Goal: Transaction & Acquisition: Download file/media

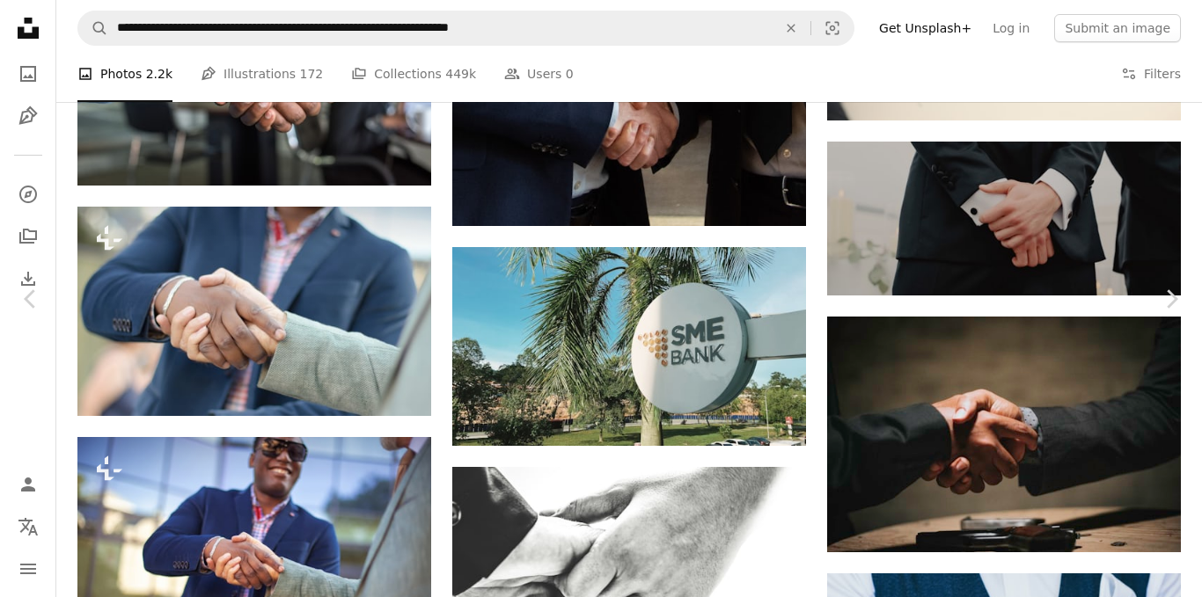
scroll to position [1861, 0]
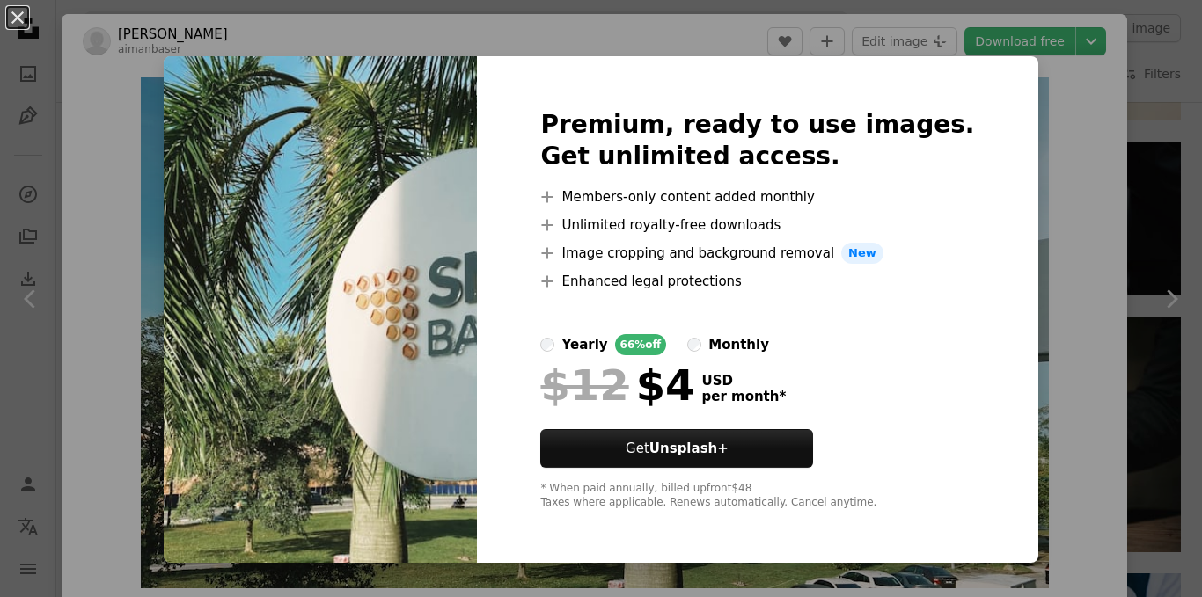
click at [338, 246] on img at bounding box center [320, 309] width 313 height 507
click at [455, 222] on img at bounding box center [320, 309] width 313 height 507
click at [1026, 285] on div "An X shape Premium, ready to use images. Get unlimited access. A plus sign Memb…" at bounding box center [601, 298] width 1202 height 597
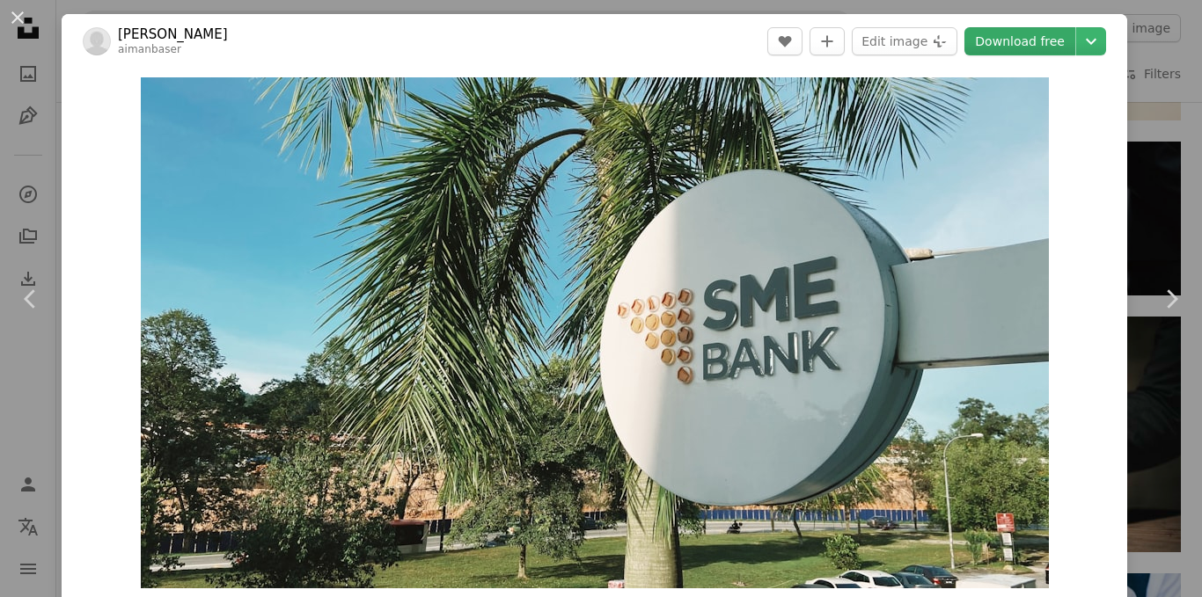
click at [992, 41] on link "Download free" at bounding box center [1019, 41] width 111 height 28
